Goal: Task Accomplishment & Management: Complete application form

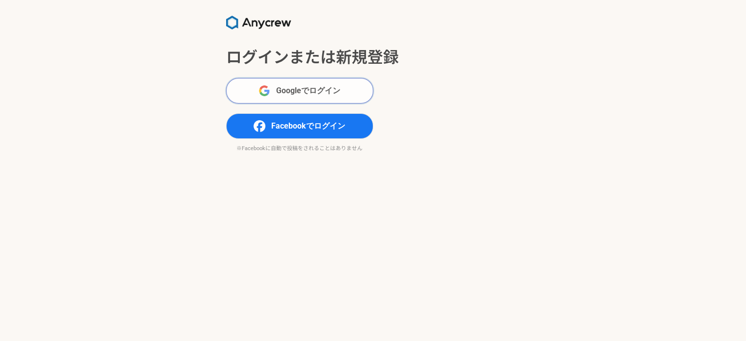
click at [295, 93] on span "Googleでログイン" at bounding box center [308, 91] width 64 height 12
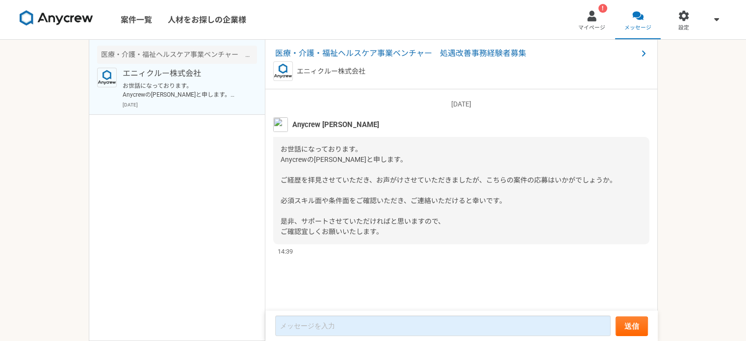
click at [441, 62] on div "エニィクルー株式会社" at bounding box center [461, 71] width 376 height 20
click at [440, 54] on span "医療・介護・福祉ヘルスケア事業ベンチャー　処遇改善事務経験者募集" at bounding box center [456, 54] width 362 height 12
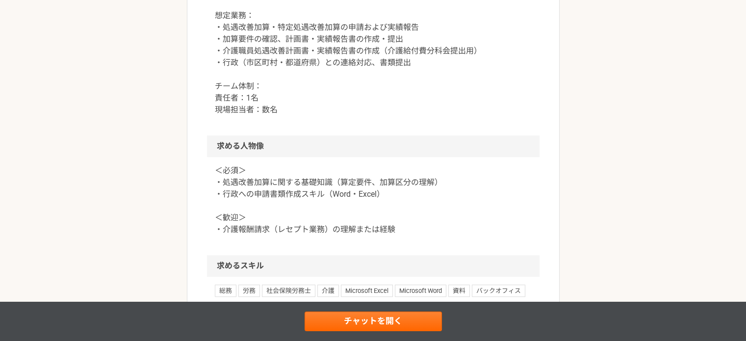
scroll to position [520, 0]
